Goal: Navigation & Orientation: Understand site structure

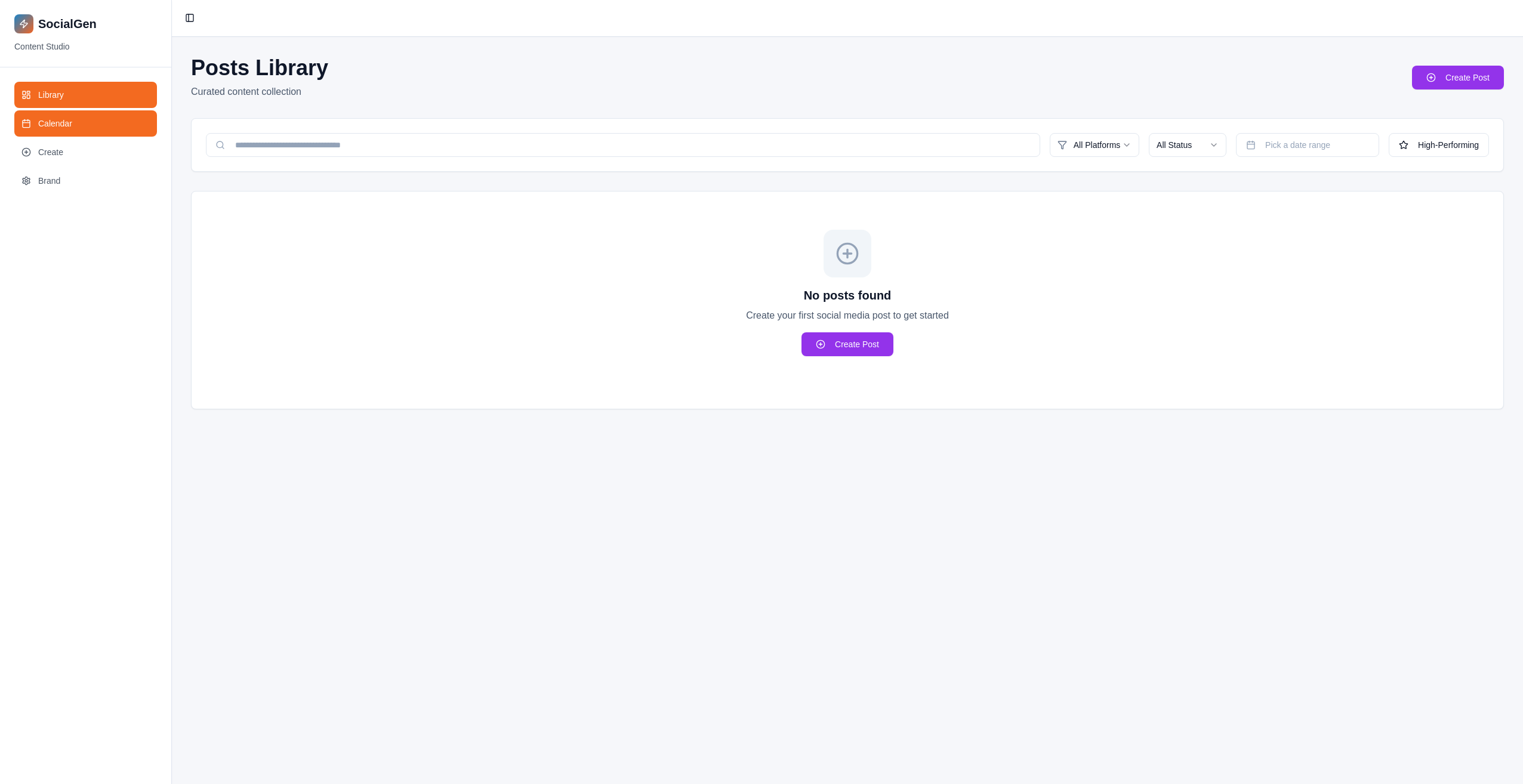
click at [77, 121] on link "Calendar" at bounding box center [85, 123] width 143 height 26
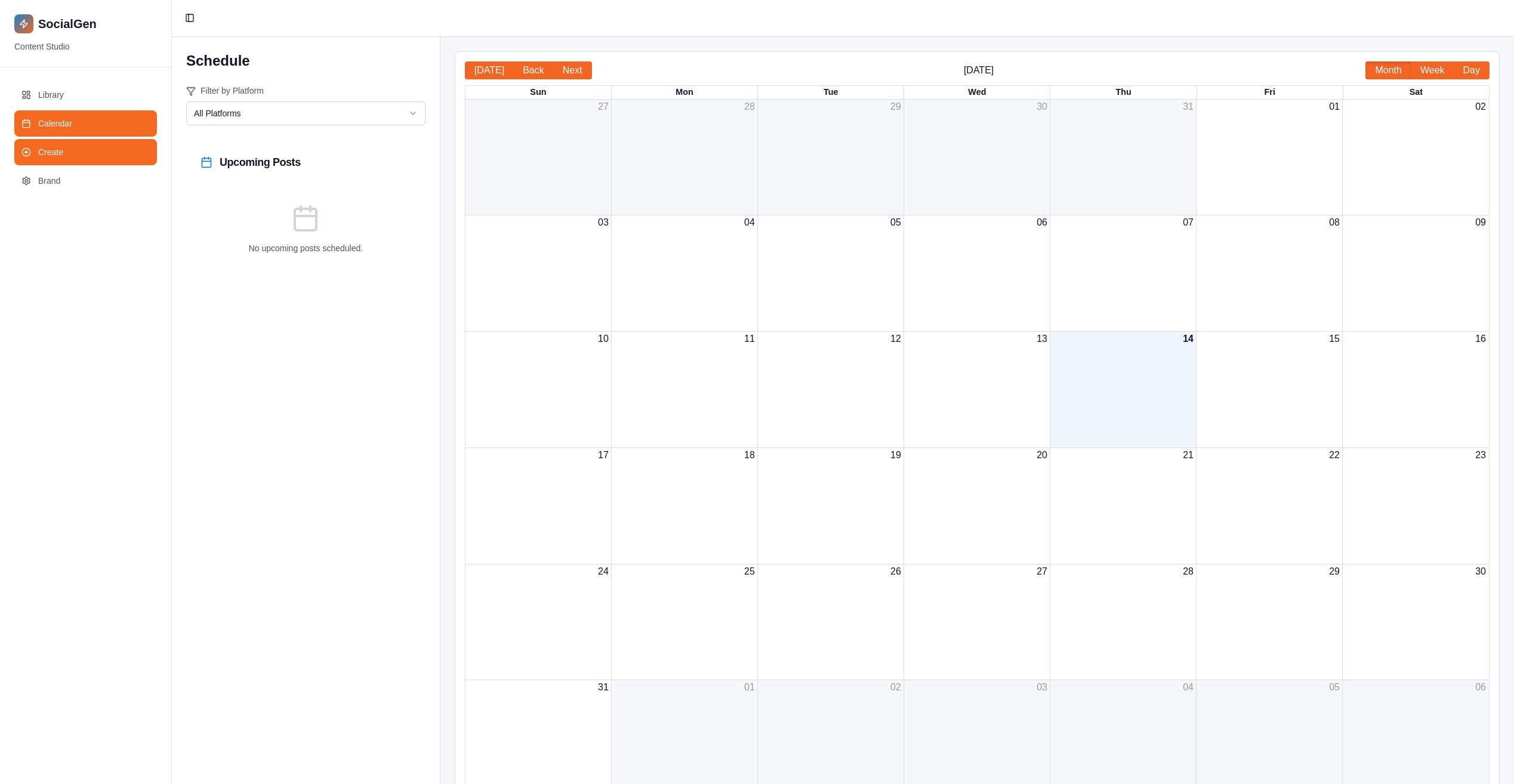
click at [74, 161] on link "Create" at bounding box center [85, 152] width 143 height 26
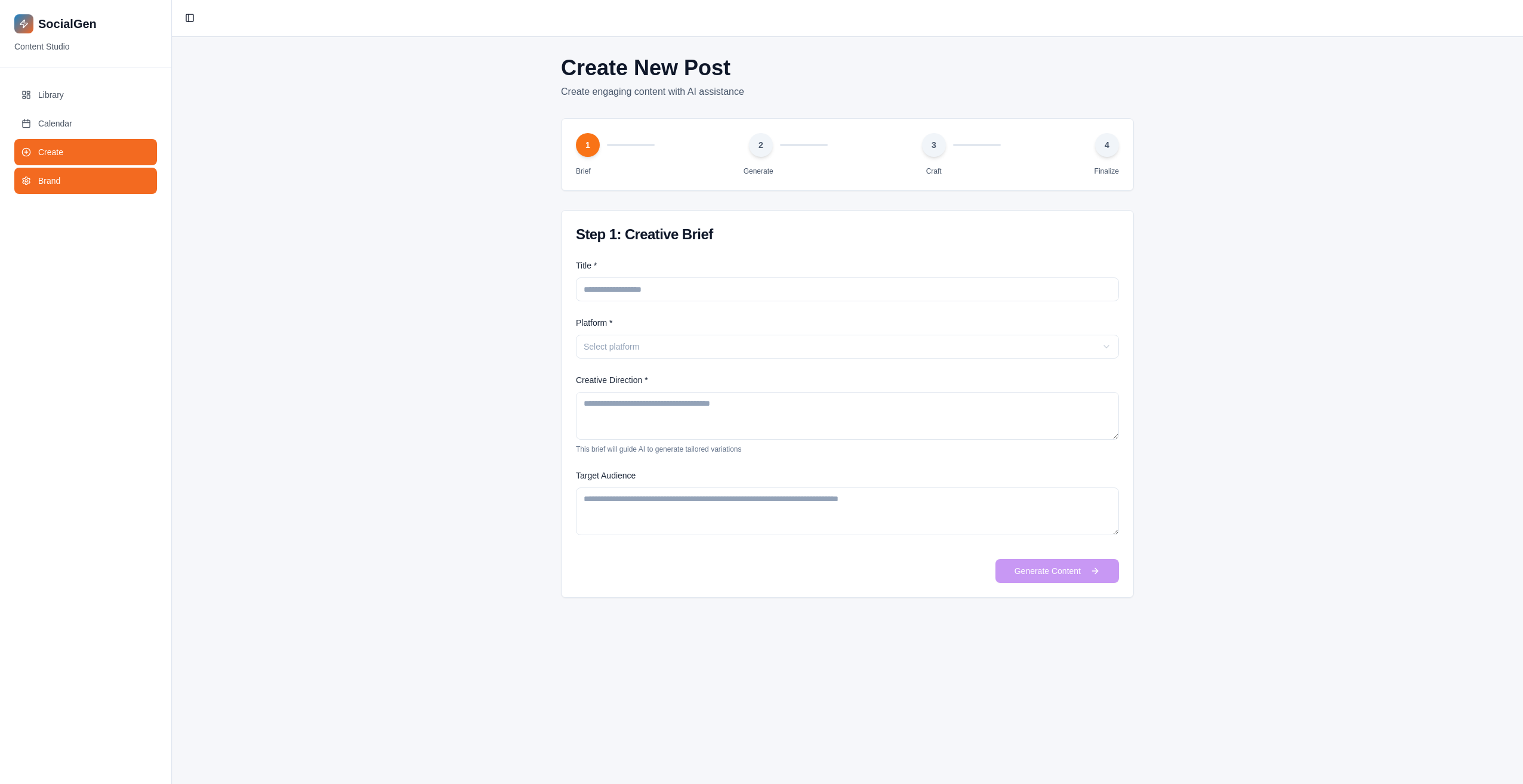
click at [80, 187] on link "Brand" at bounding box center [85, 180] width 143 height 26
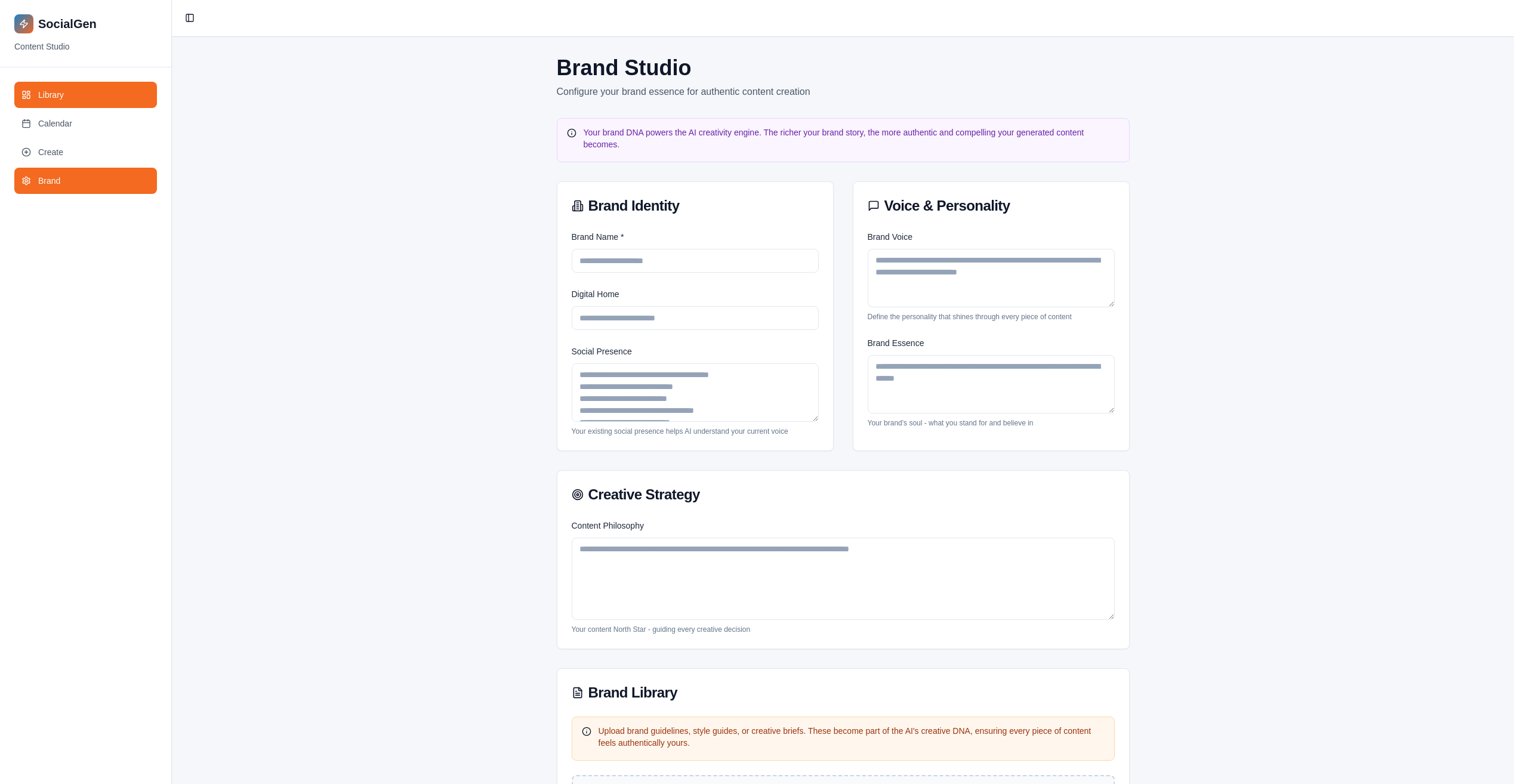
click at [79, 89] on link "Library" at bounding box center [85, 94] width 143 height 26
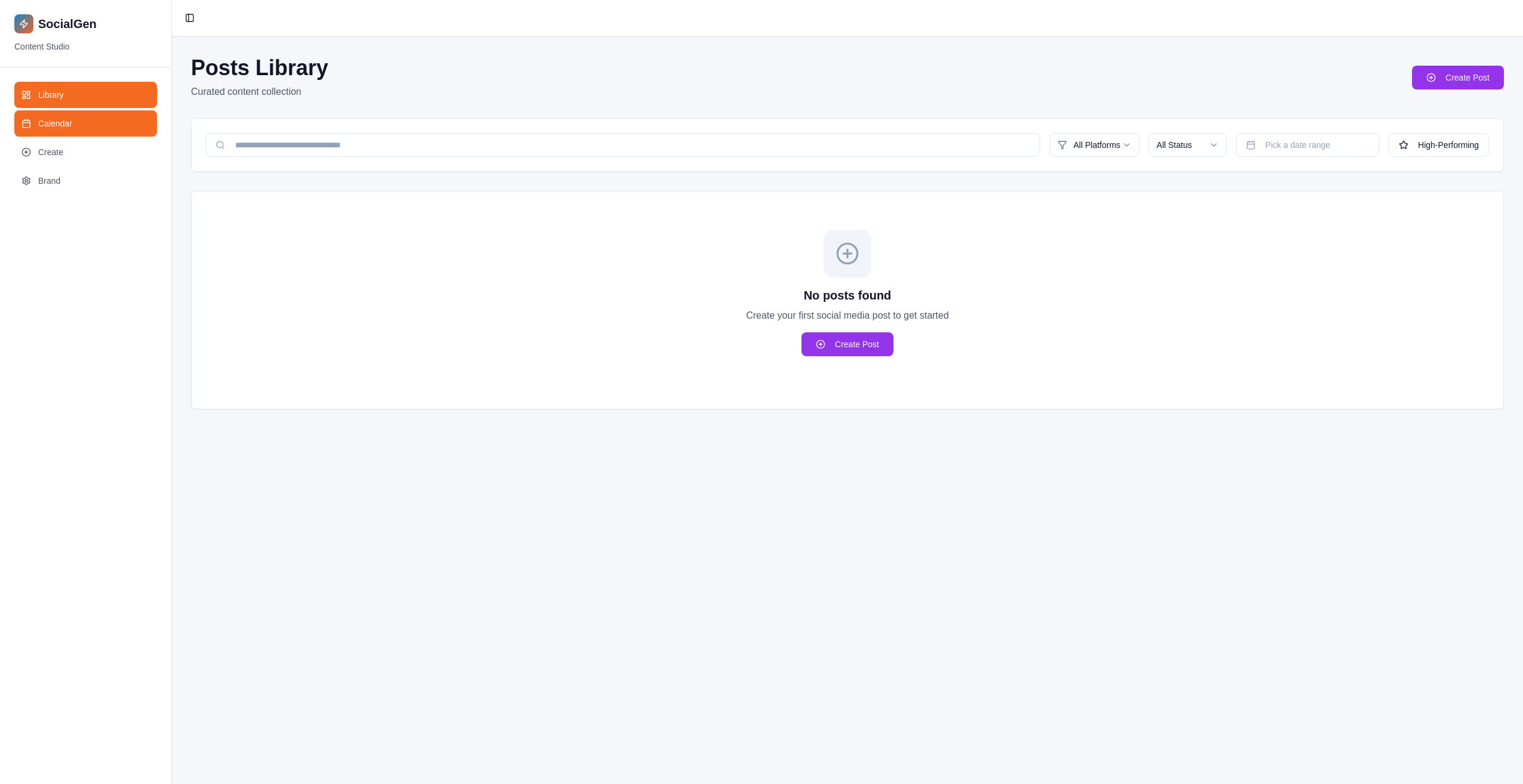
click at [81, 115] on link "Calendar" at bounding box center [85, 123] width 143 height 26
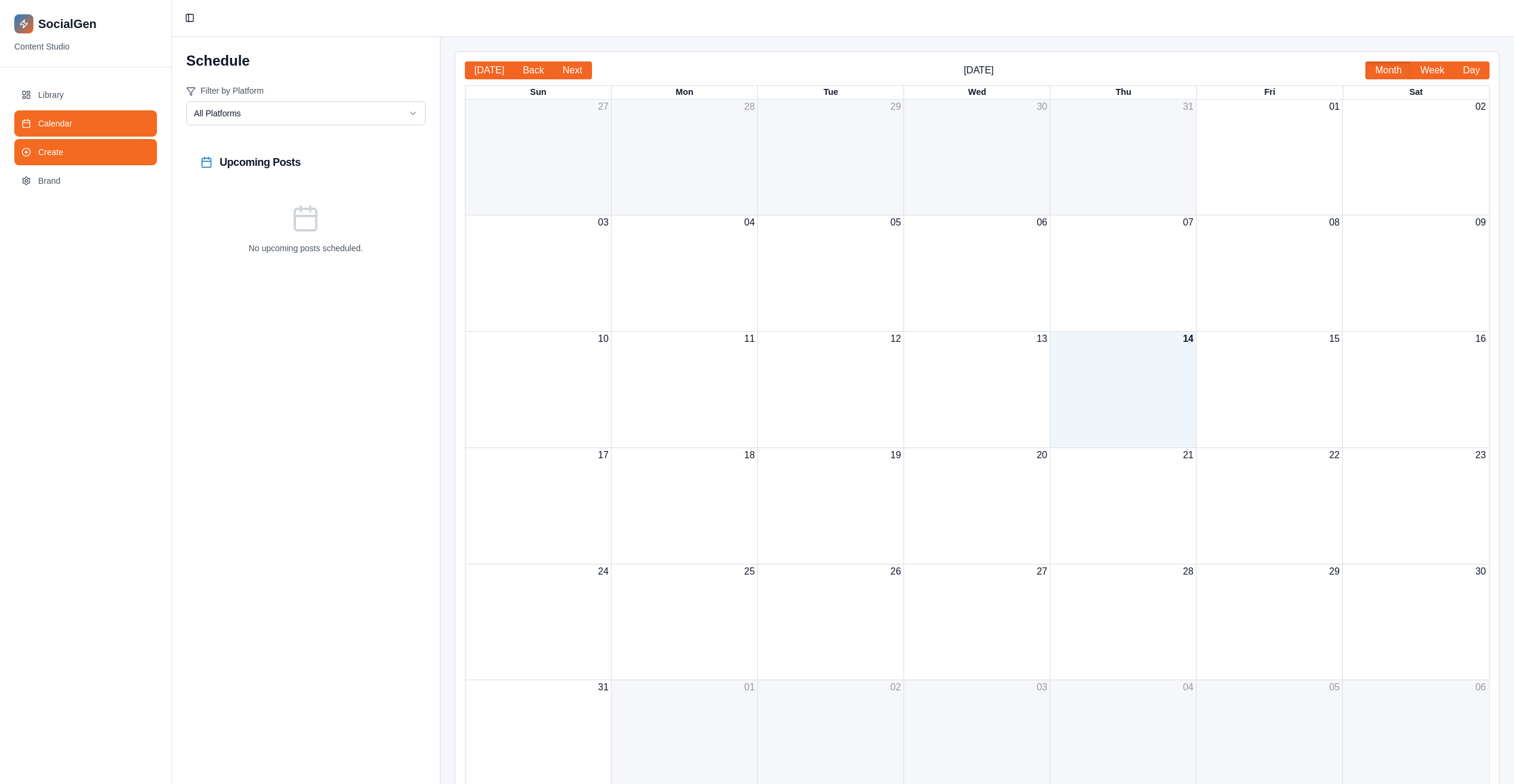
click at [82, 158] on link "Create" at bounding box center [85, 152] width 143 height 26
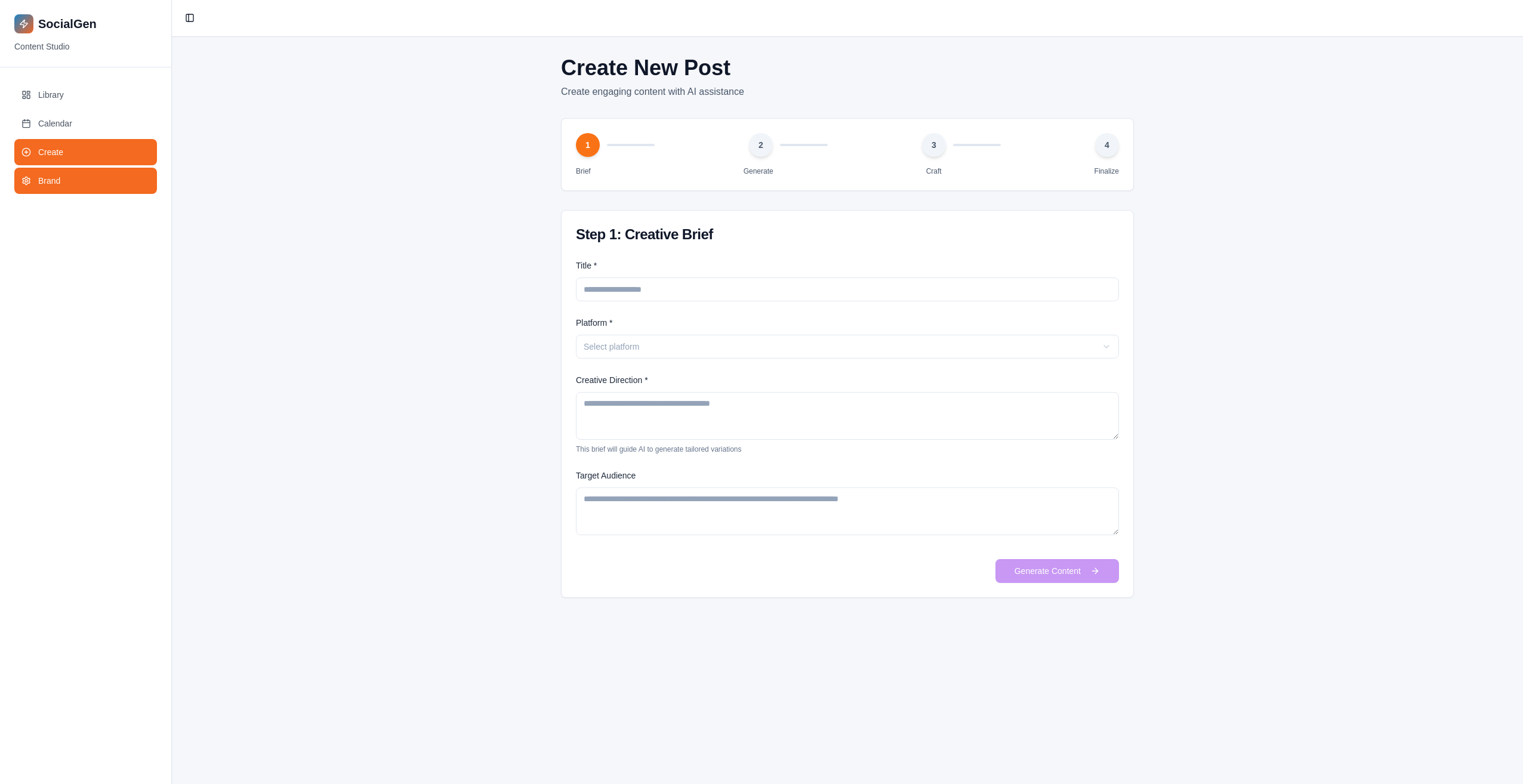
click at [71, 186] on link "Brand" at bounding box center [85, 180] width 143 height 26
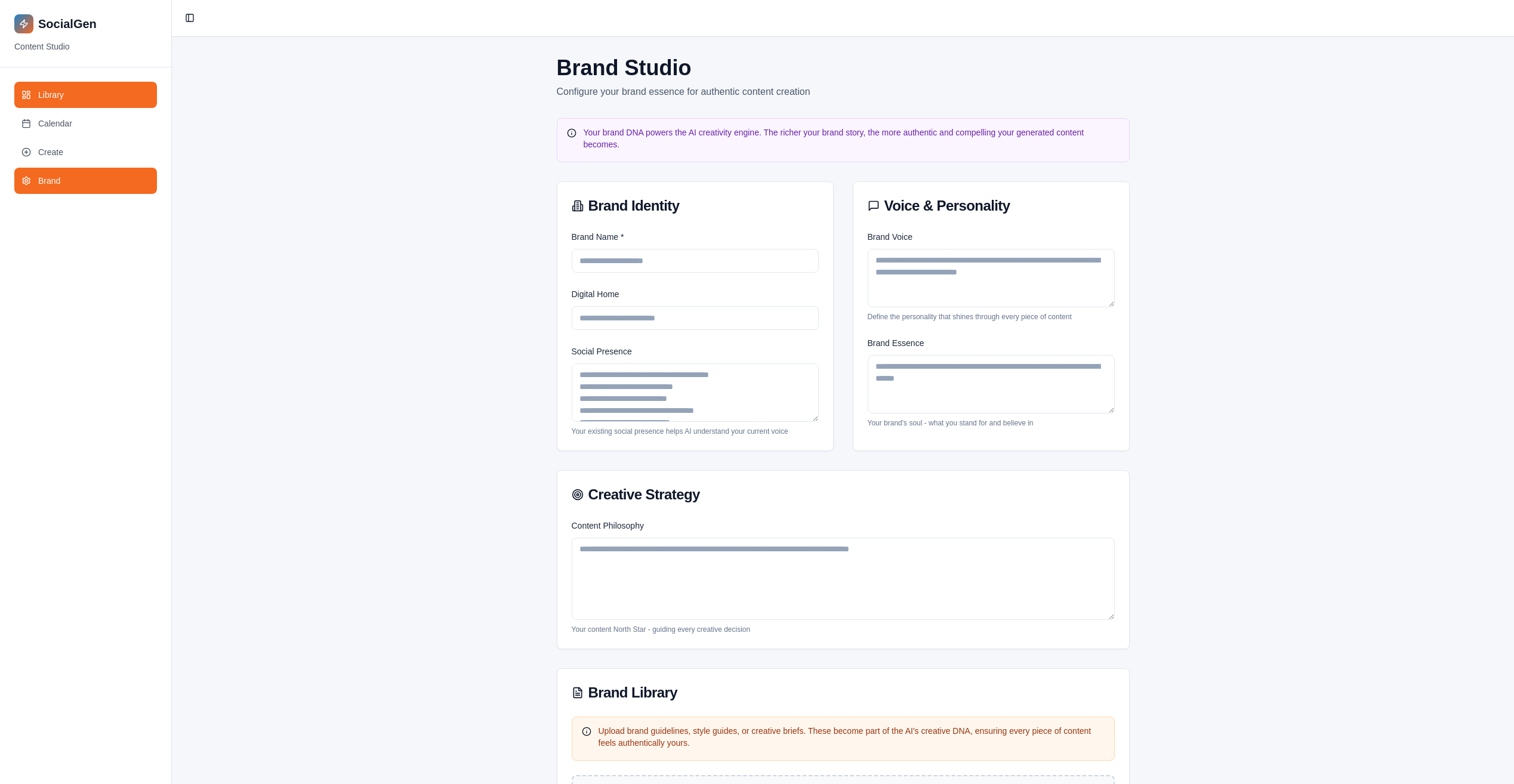
click at [102, 107] on link "Library" at bounding box center [85, 94] width 143 height 26
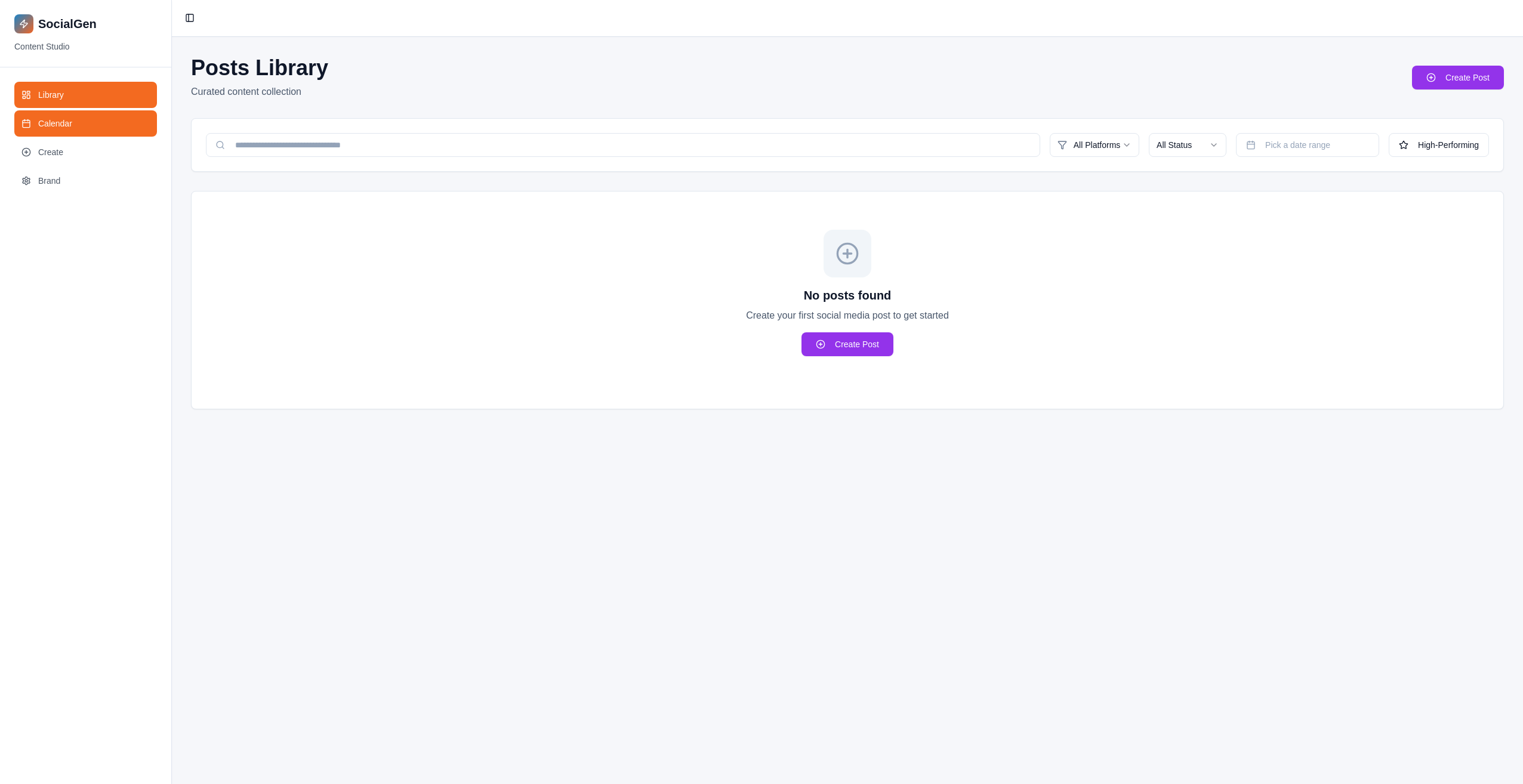
click at [109, 115] on link "Calendar" at bounding box center [85, 123] width 143 height 26
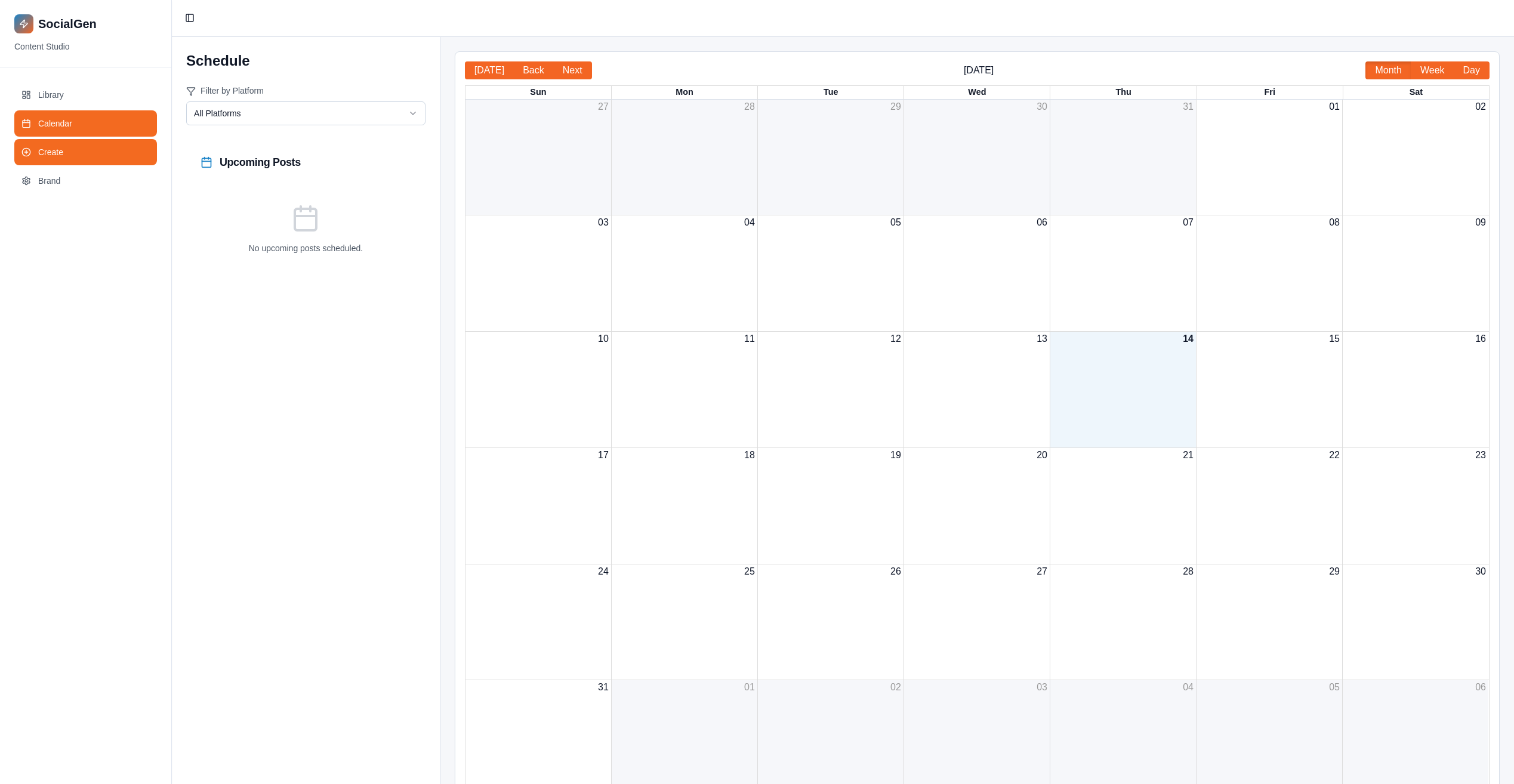
click at [116, 144] on link "Create" at bounding box center [85, 152] width 143 height 26
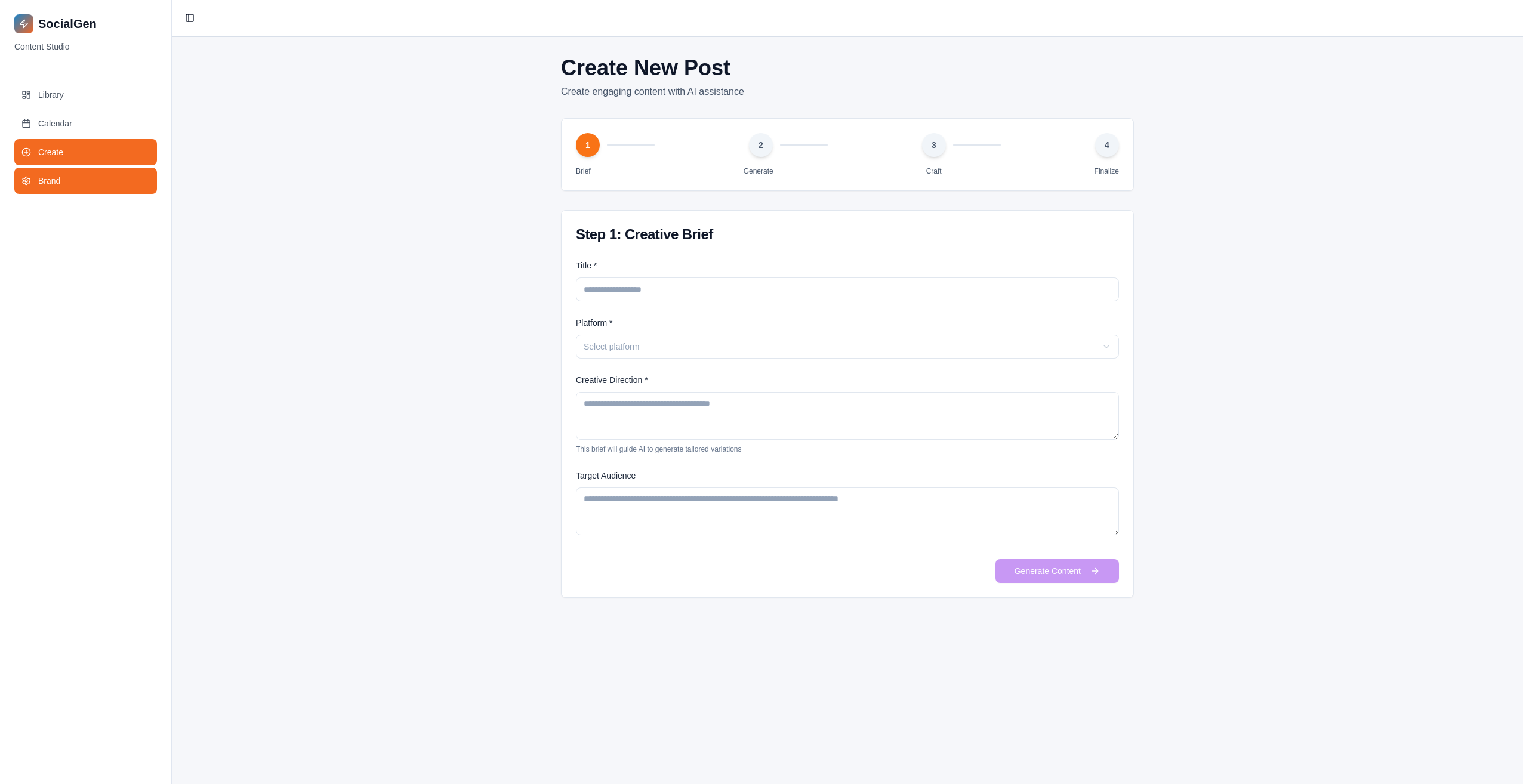
click at [94, 184] on link "Brand" at bounding box center [85, 180] width 143 height 26
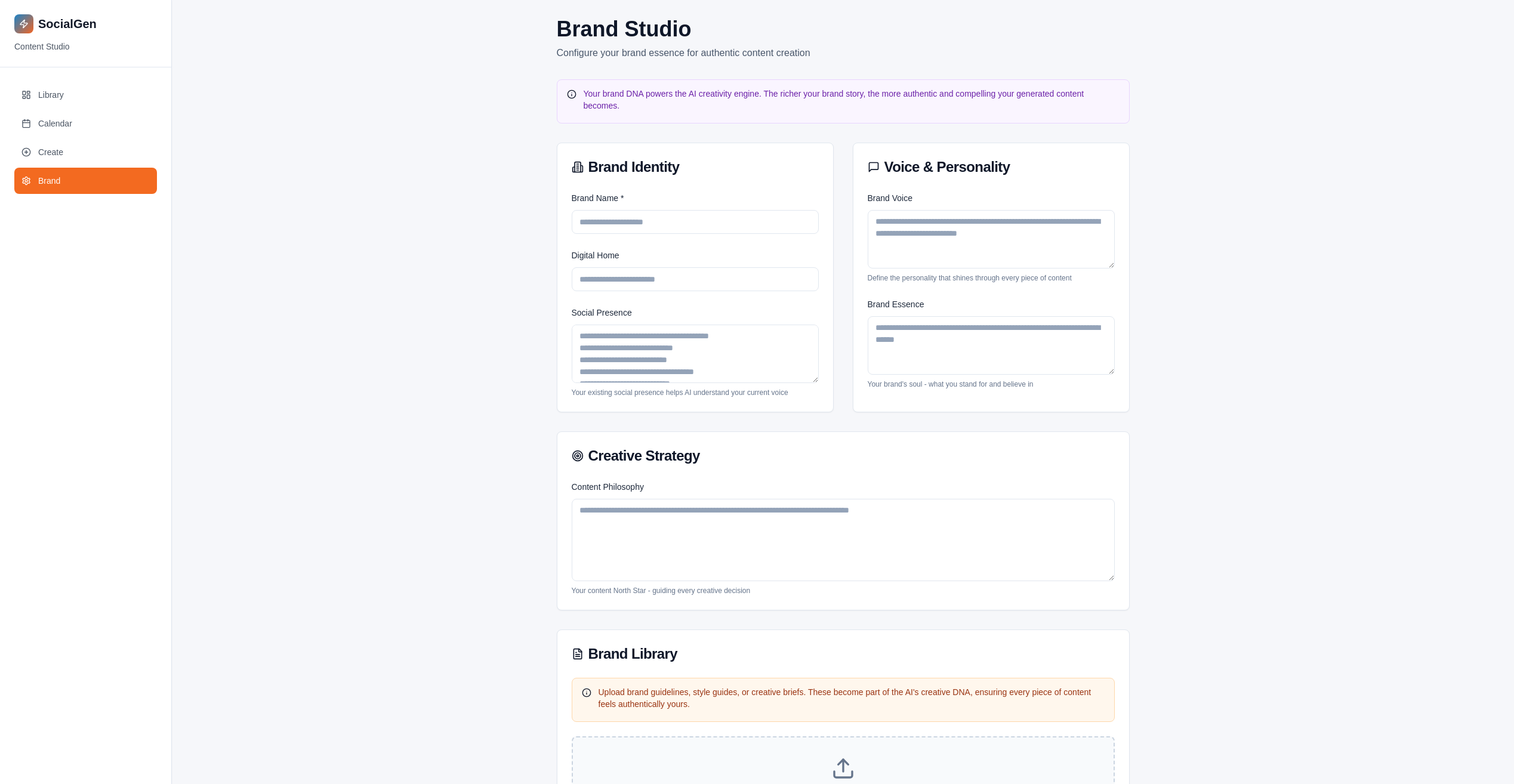
scroll to position [179, 0]
